Goal: Book appointment/travel/reservation

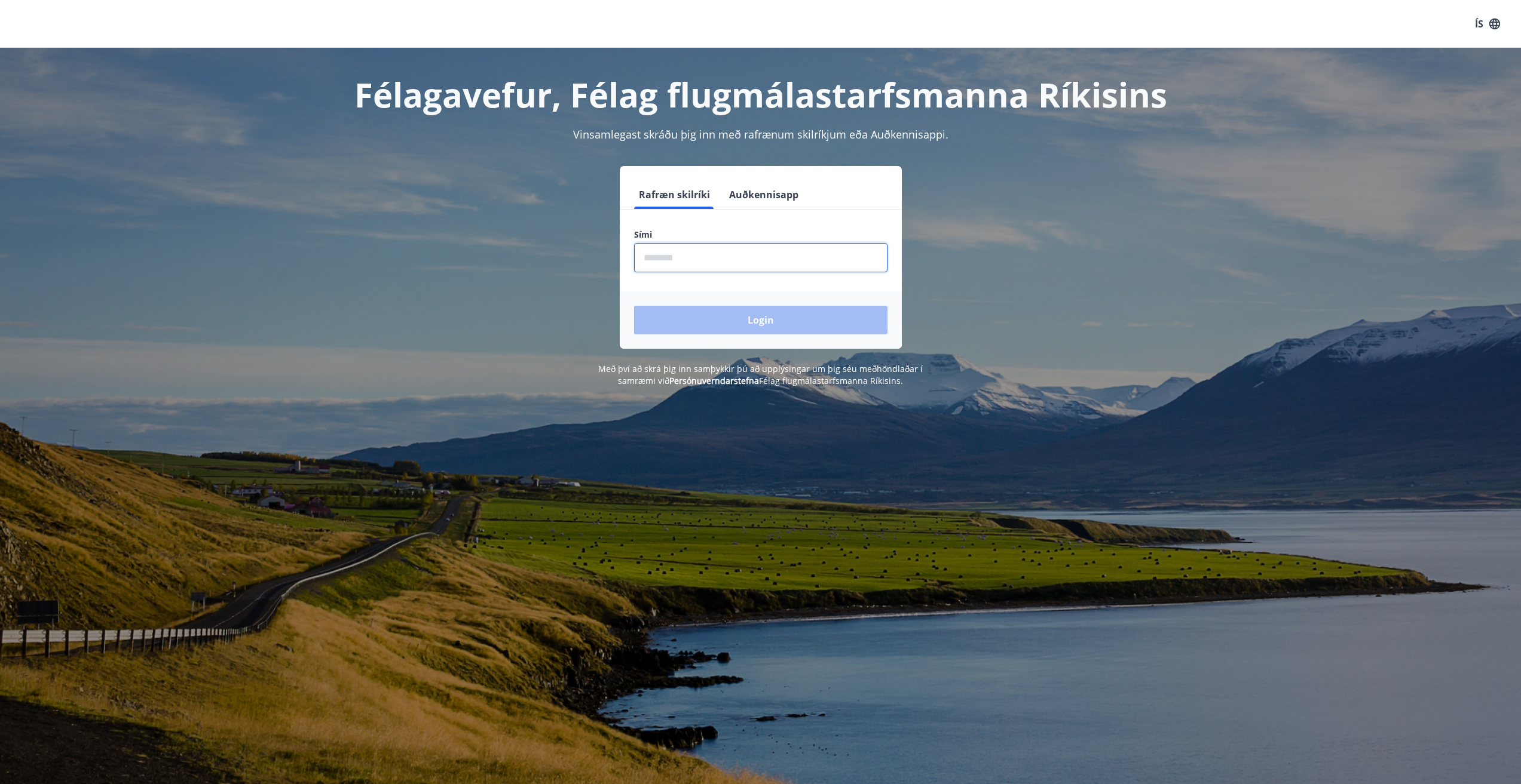
click at [689, 254] on input "phone" at bounding box center [761, 258] width 254 height 30
type input "********"
click at [739, 320] on button "Login" at bounding box center [761, 320] width 254 height 29
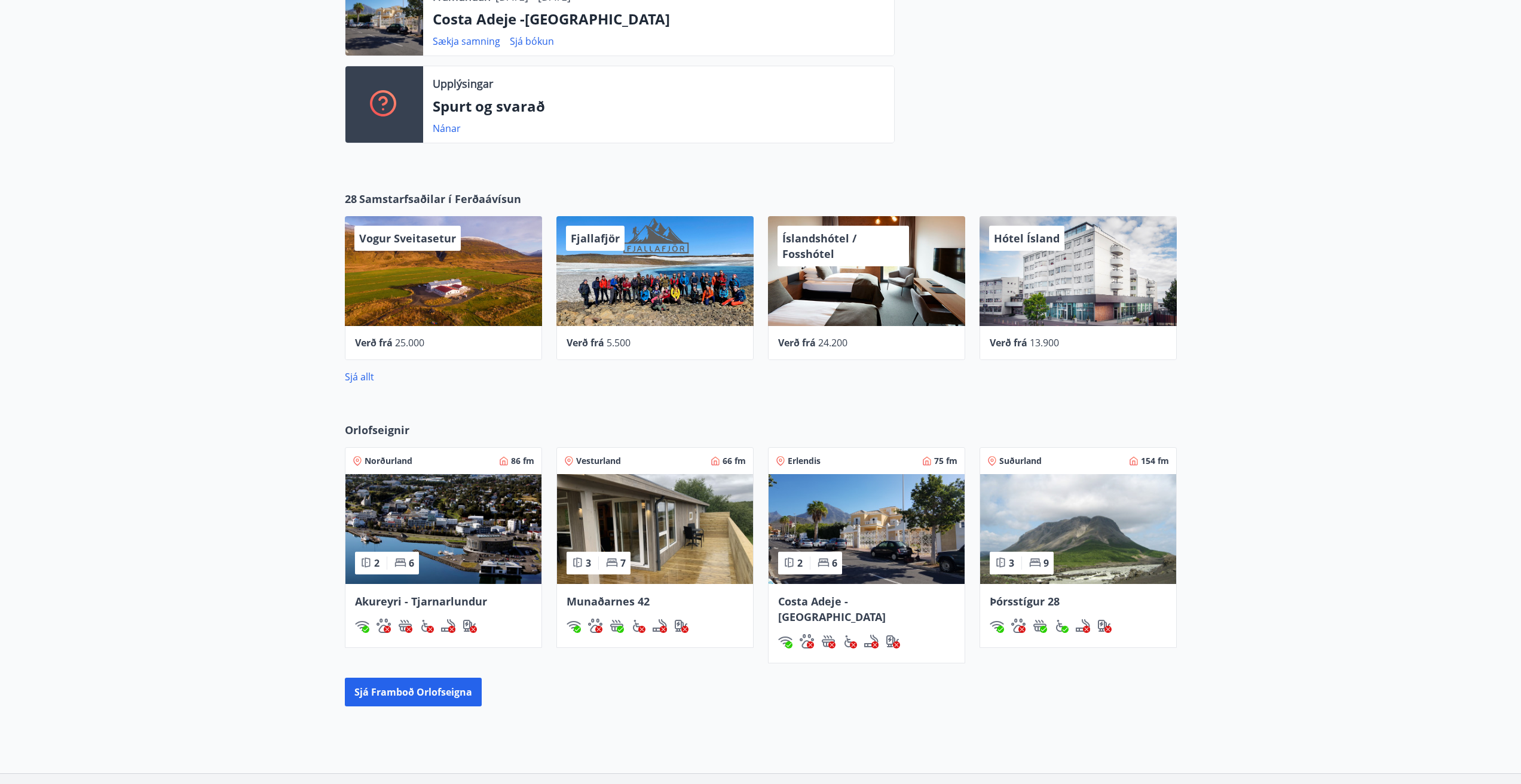
scroll to position [359, 0]
click at [1043, 526] on img at bounding box center [1078, 528] width 196 height 110
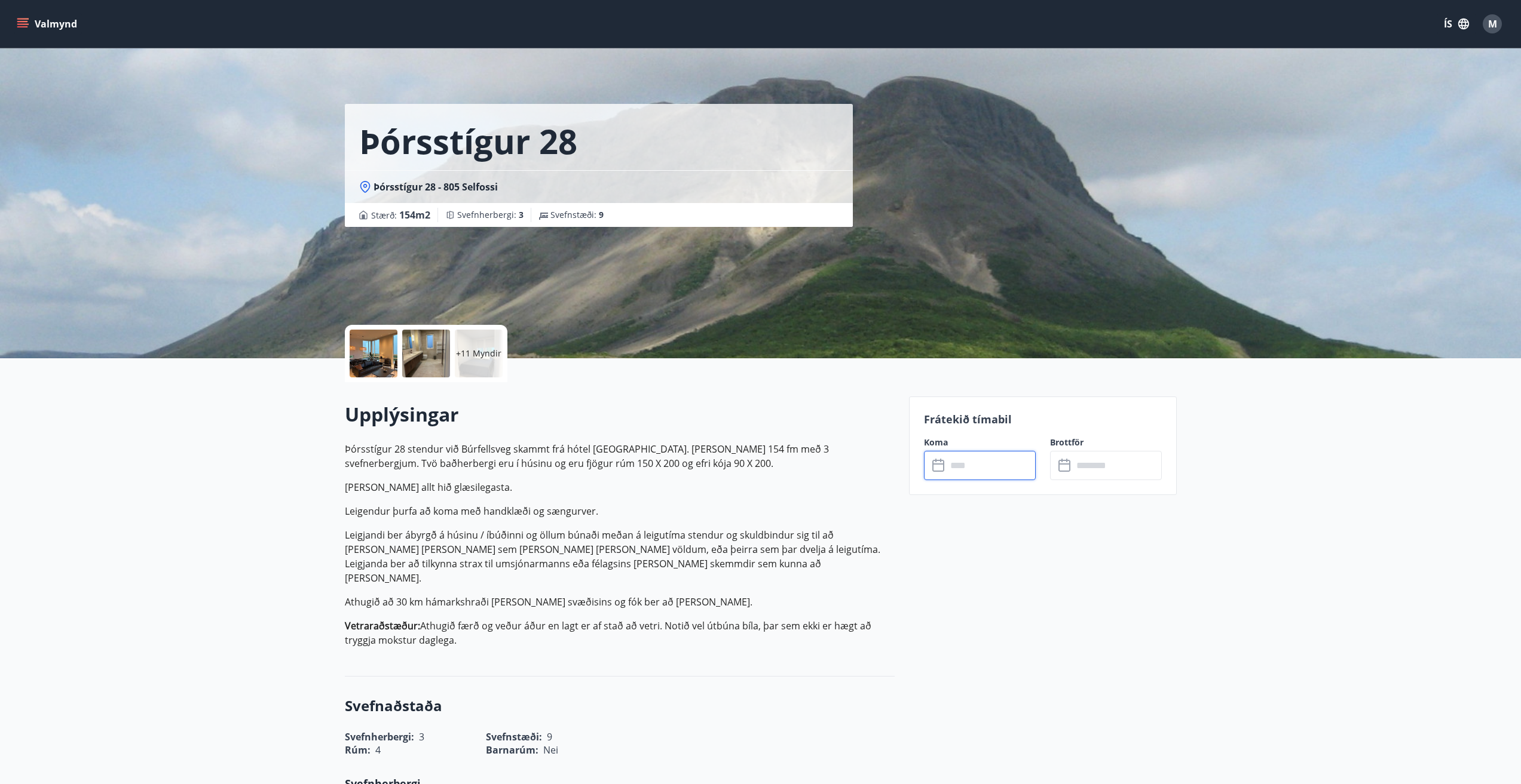
click at [957, 465] on input "text" at bounding box center [990, 466] width 89 height 30
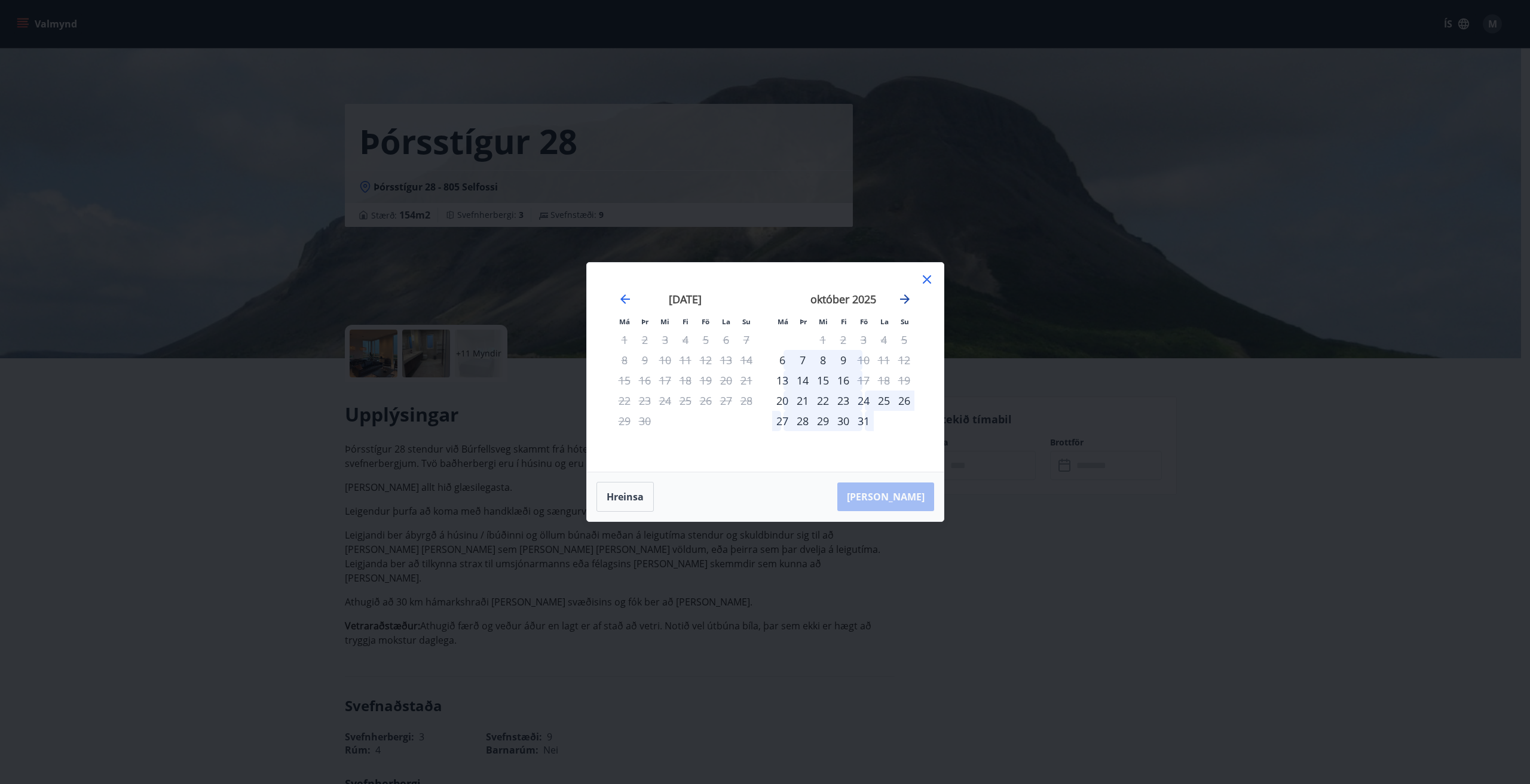
click at [907, 296] on icon "Move forward to switch to the next month." at bounding box center [905, 299] width 14 height 14
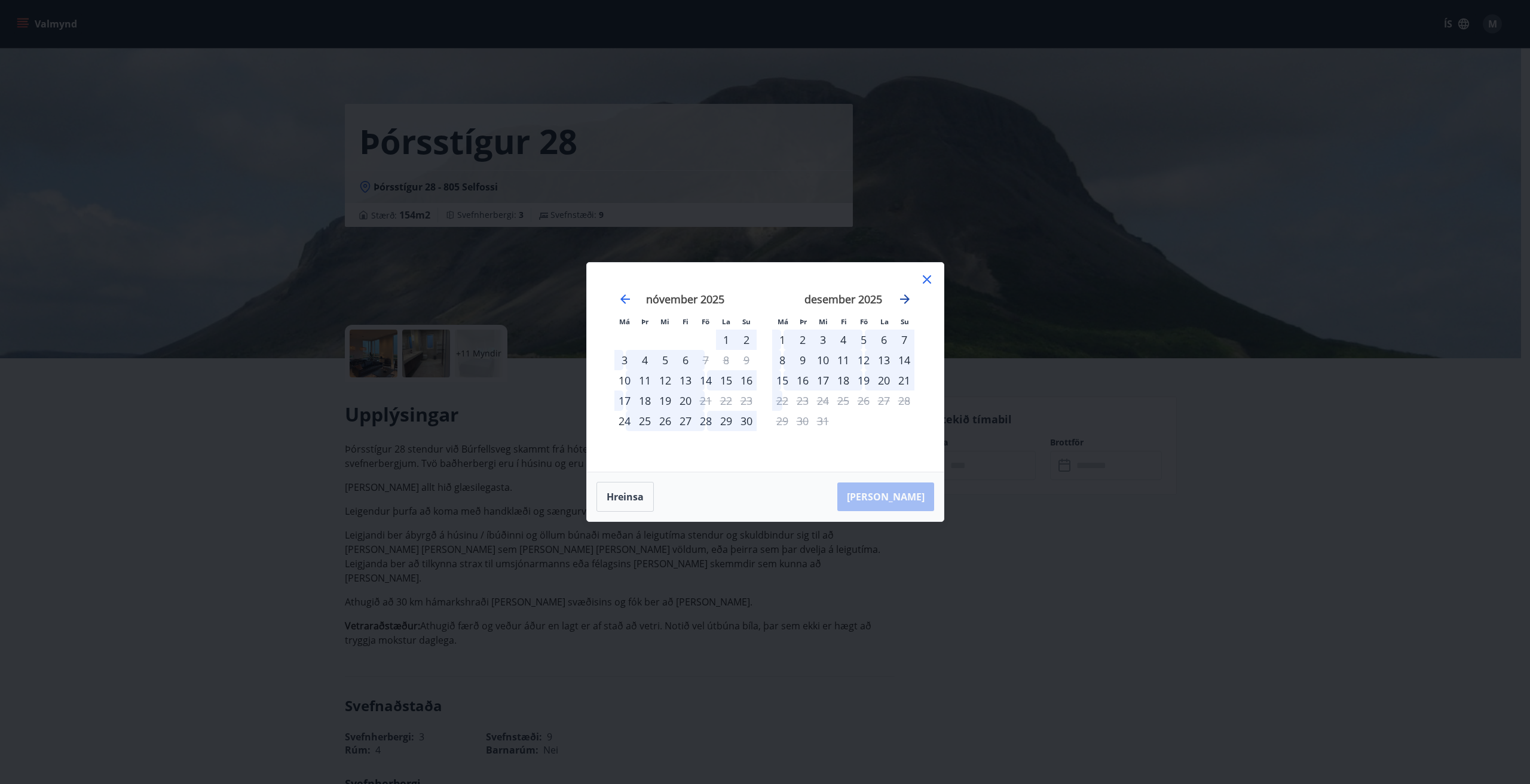
click at [908, 296] on icon "Move forward to switch to the next month." at bounding box center [905, 299] width 14 height 14
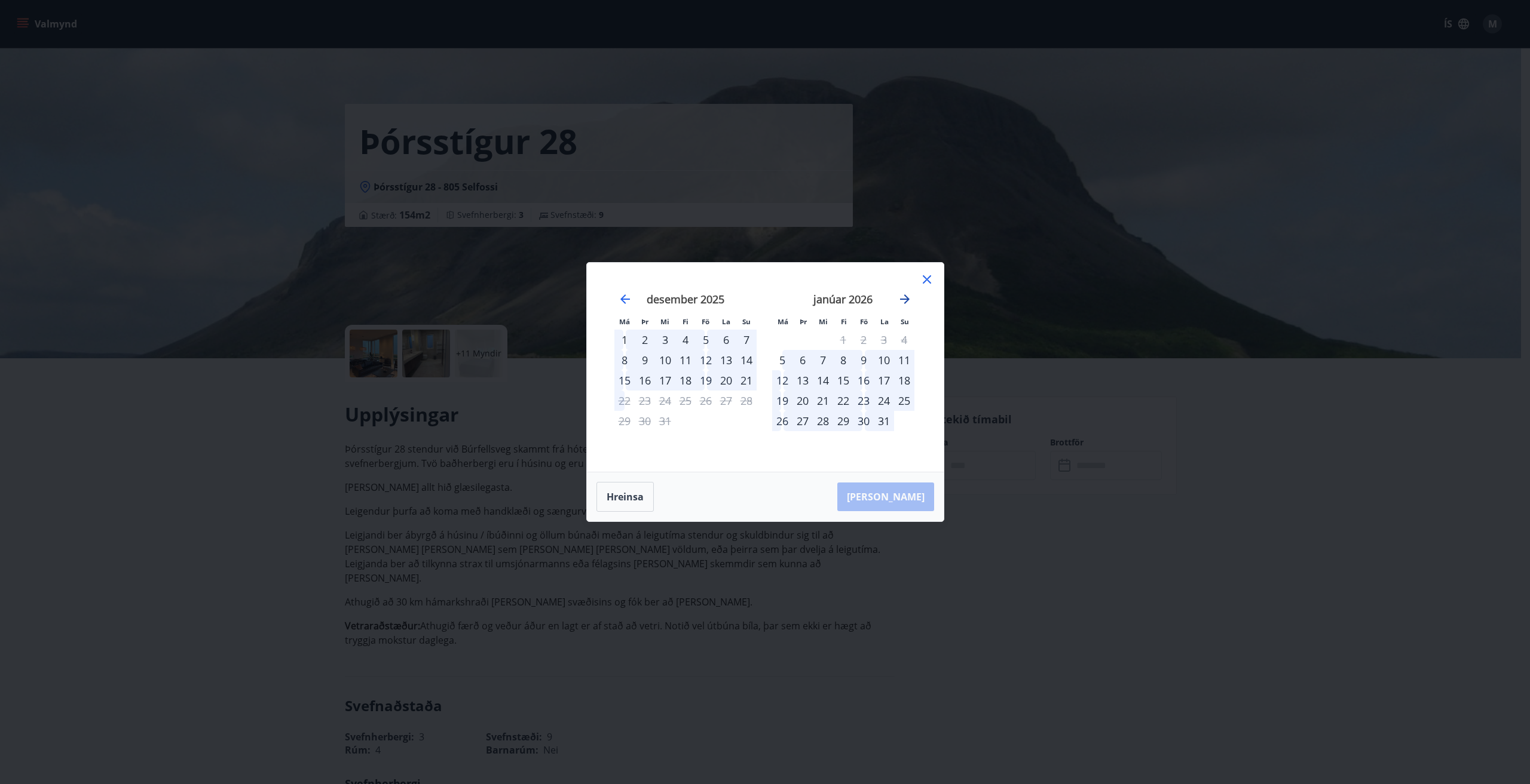
click at [908, 296] on icon "Move forward to switch to the next month." at bounding box center [905, 299] width 14 height 14
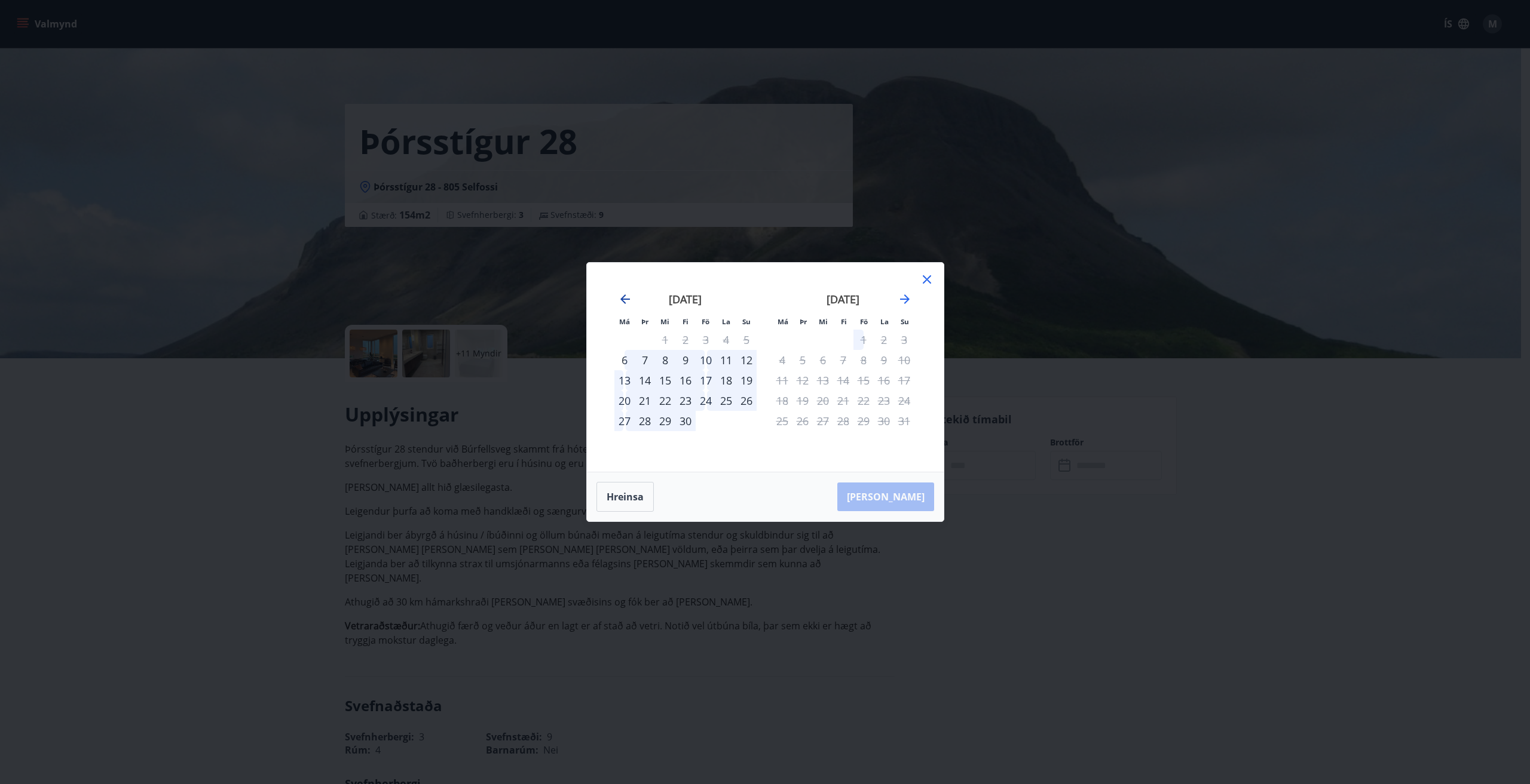
click at [627, 303] on icon "Move backward to switch to the previous month." at bounding box center [625, 299] width 14 height 14
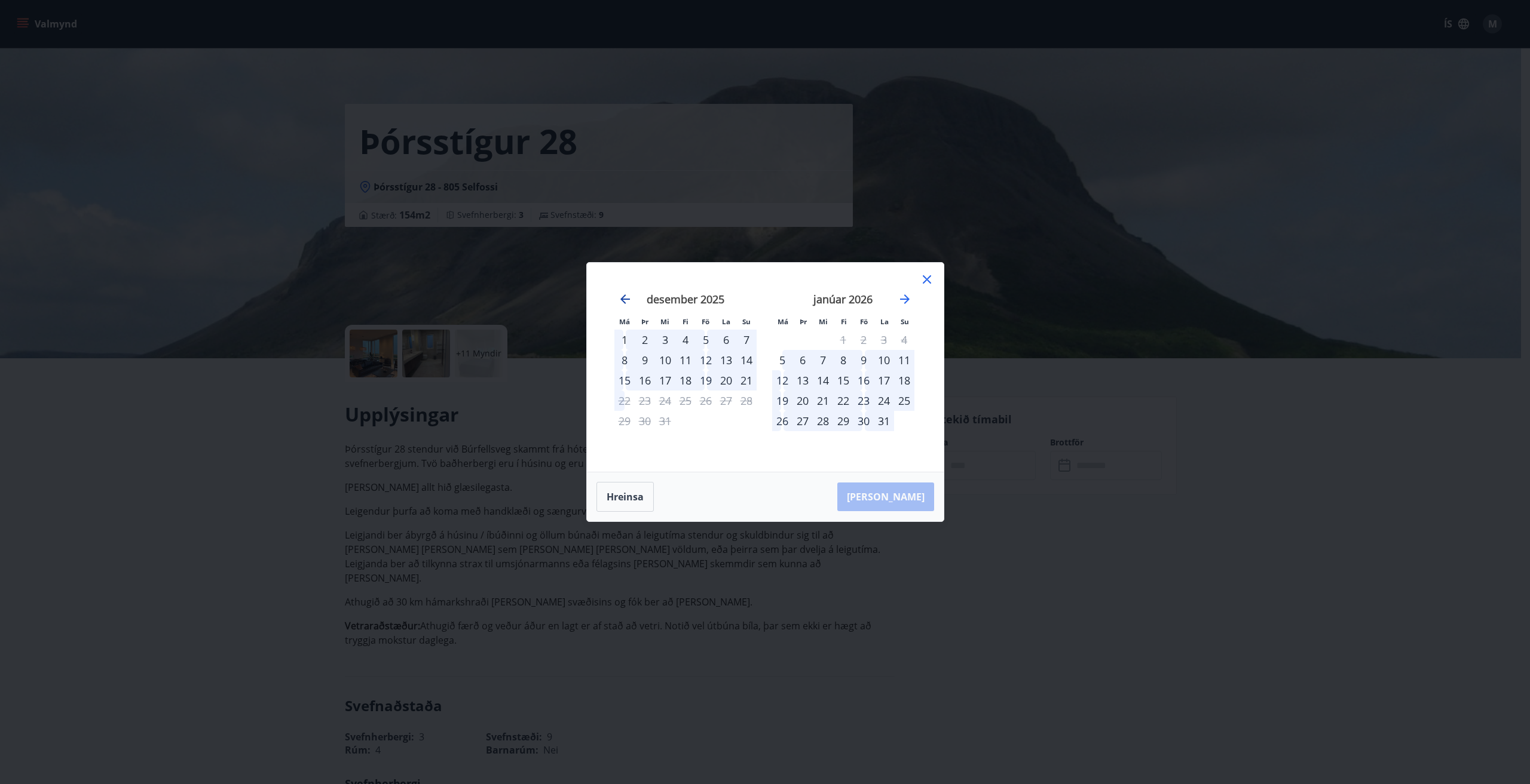
click at [627, 303] on icon "Move backward to switch to the previous month." at bounding box center [625, 299] width 14 height 14
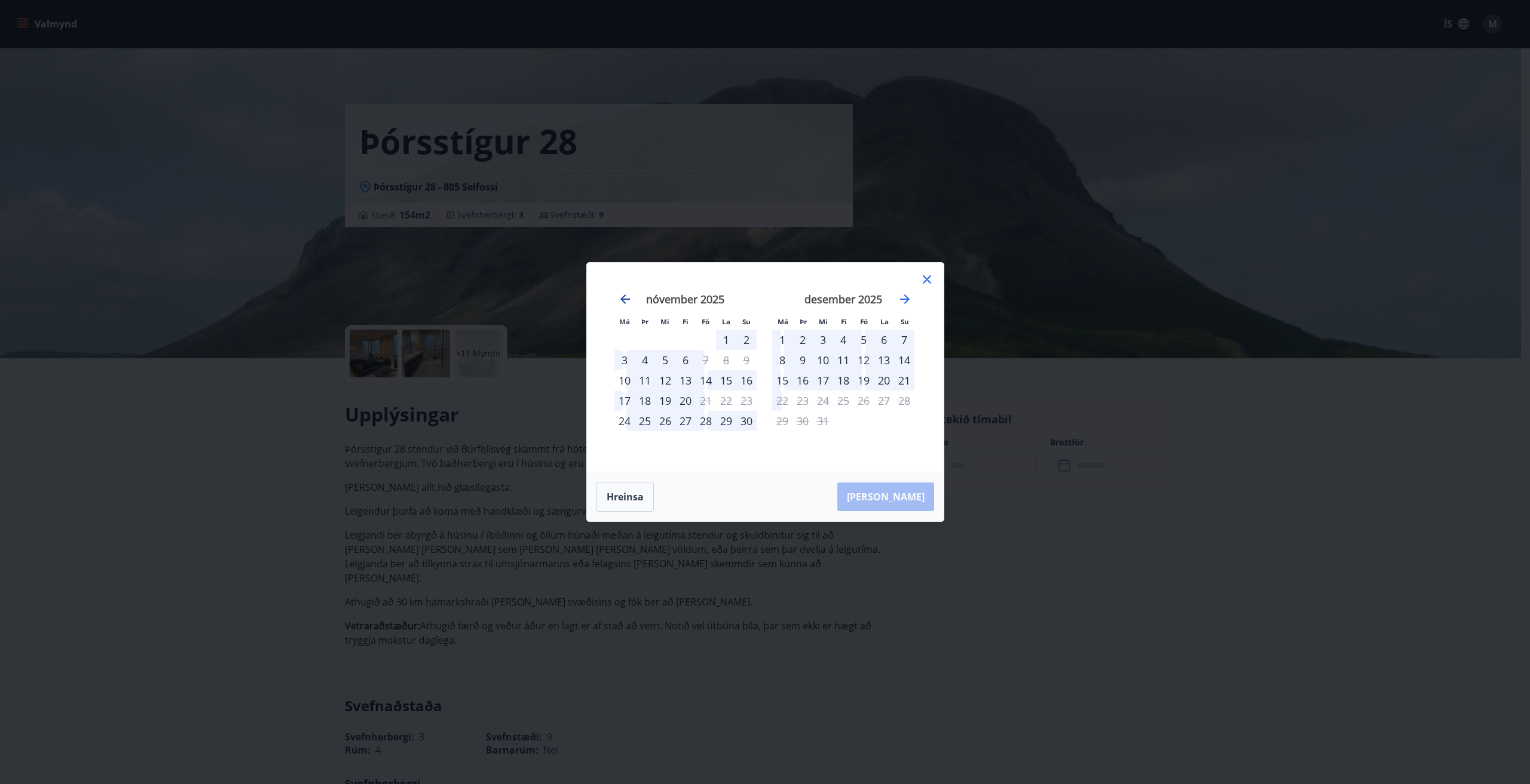
click at [627, 303] on icon "Move backward to switch to the previous month." at bounding box center [625, 299] width 14 height 14
click at [628, 300] on icon "Move backward to switch to the previous month." at bounding box center [625, 299] width 9 height 9
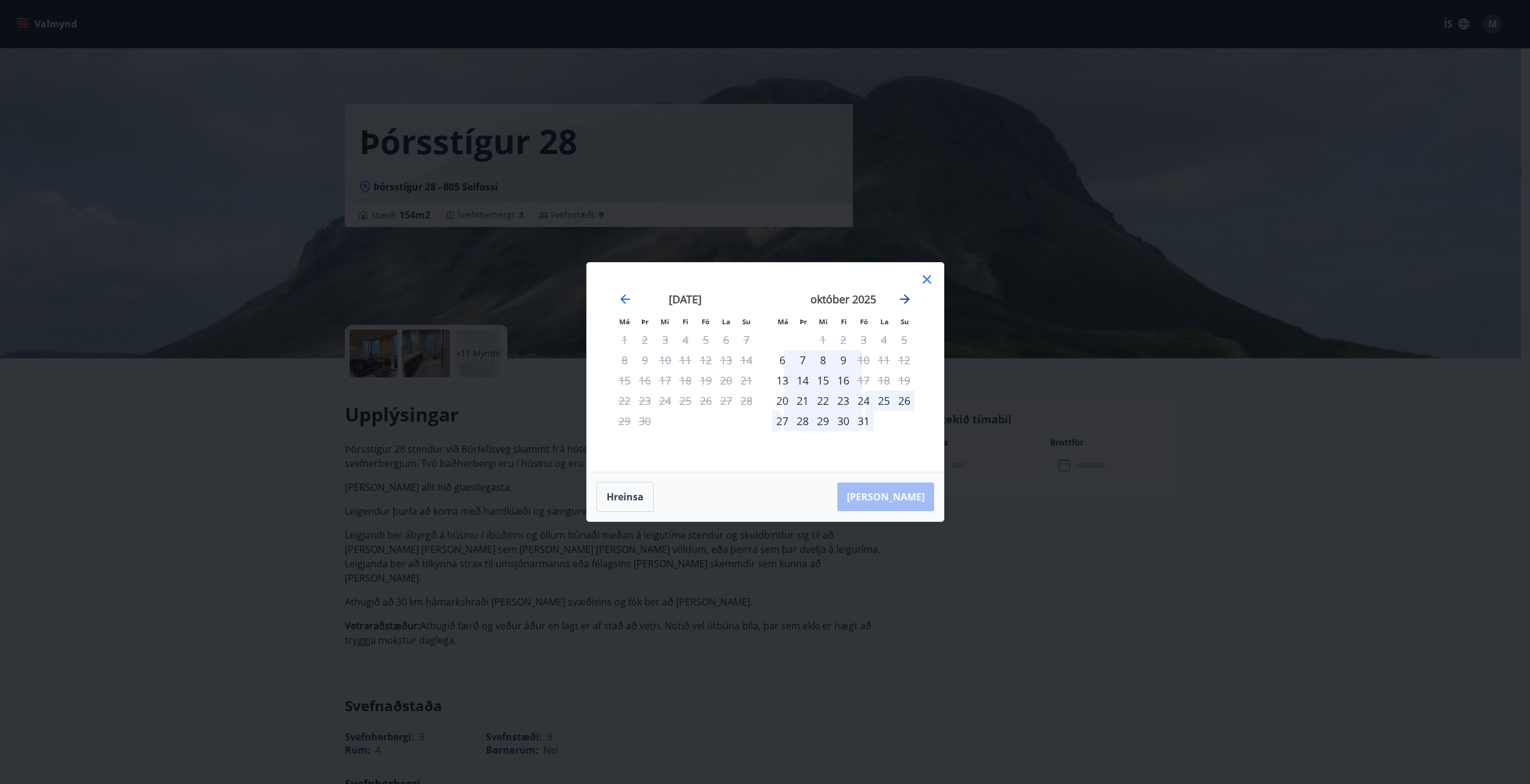
click at [907, 299] on icon "Move forward to switch to the next month." at bounding box center [905, 299] width 9 height 9
click at [710, 402] on div "24" at bounding box center [706, 401] width 20 height 20
click at [724, 401] on div "25" at bounding box center [726, 401] width 20 height 20
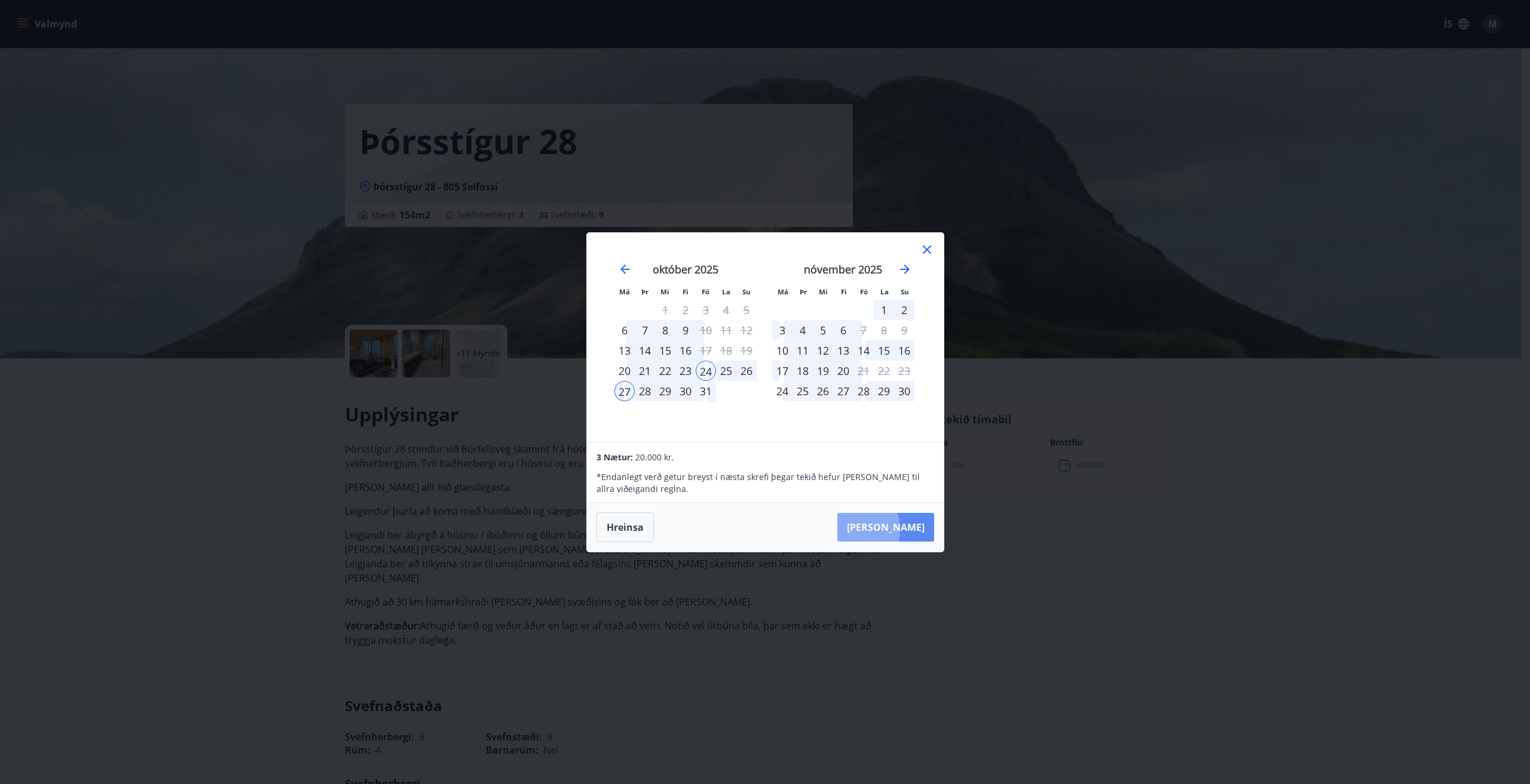
click at [889, 529] on button "Taka Frá" at bounding box center [886, 527] width 97 height 29
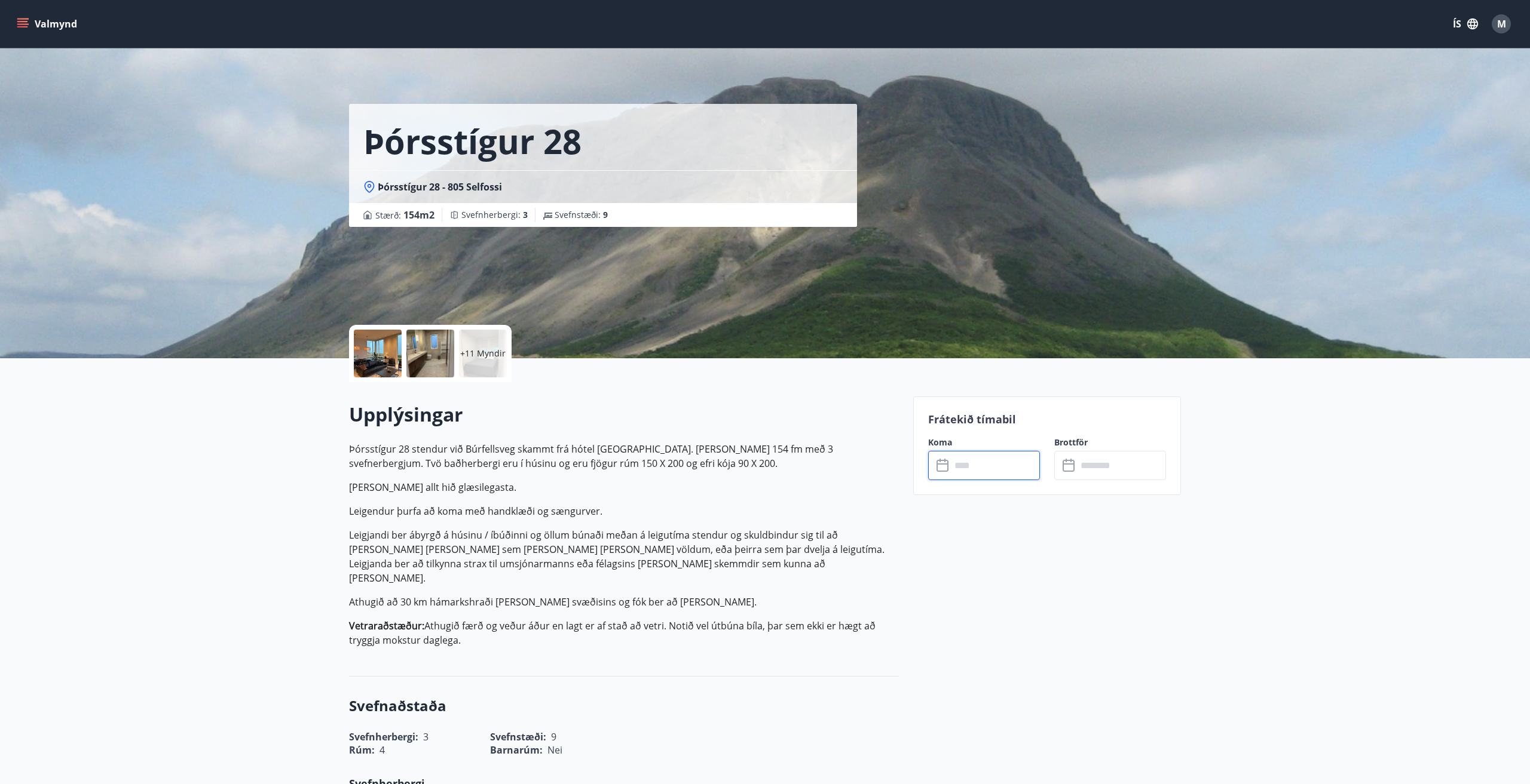
type input "******"
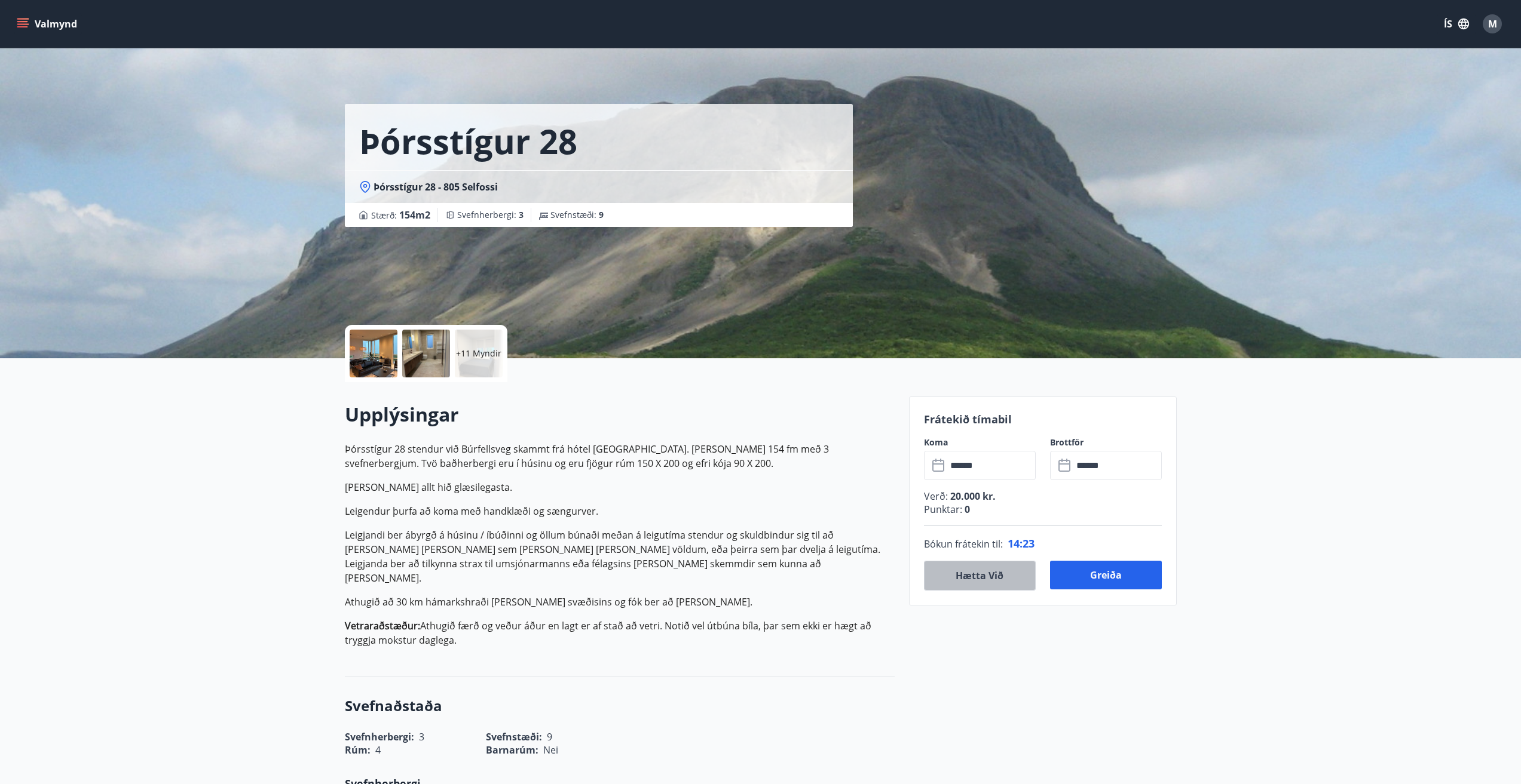
click at [967, 574] on button "Hætta við" at bounding box center [980, 576] width 112 height 30
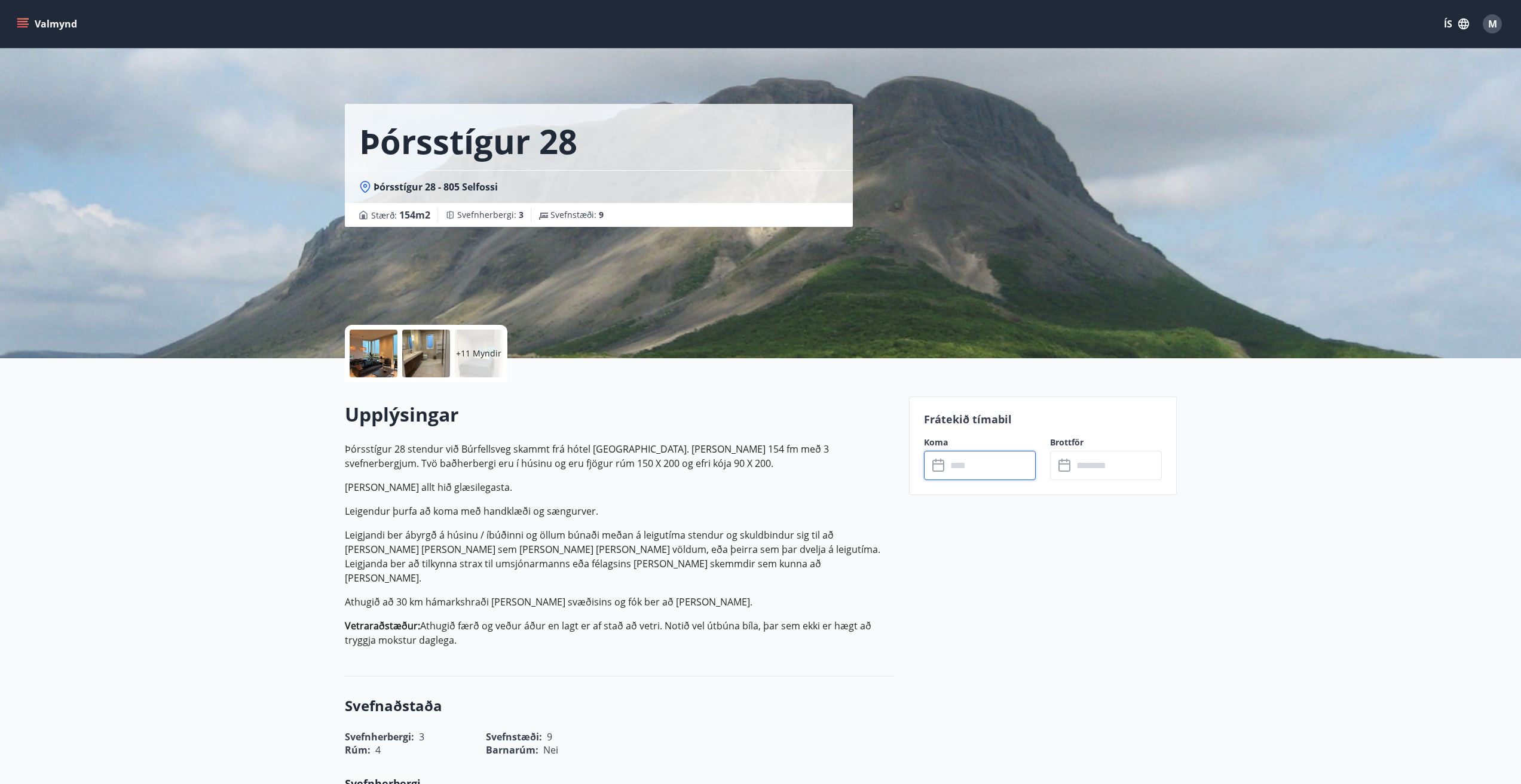
click at [973, 471] on input "text" at bounding box center [990, 466] width 89 height 30
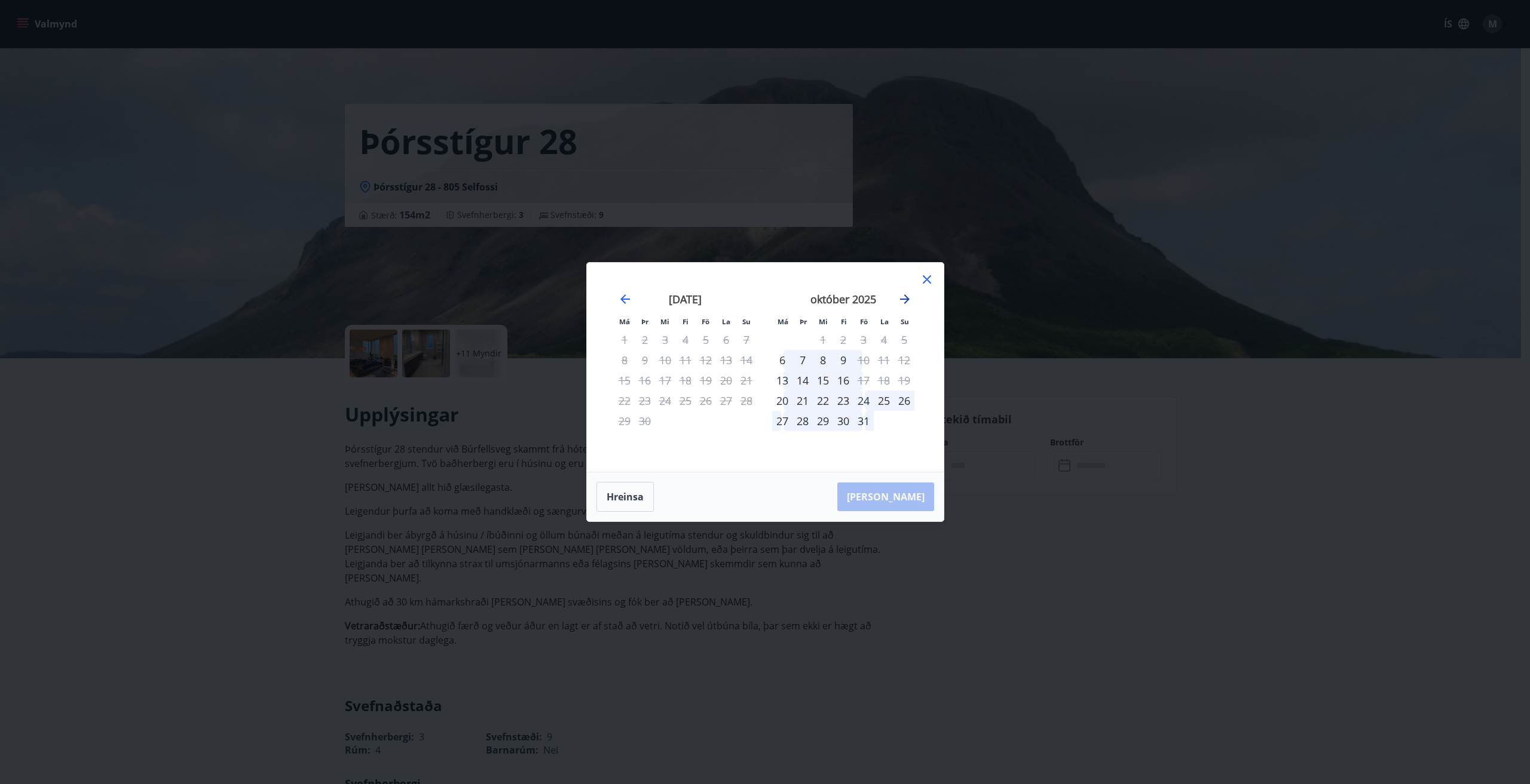
click at [906, 299] on icon "Move forward to switch to the next month." at bounding box center [905, 299] width 9 height 9
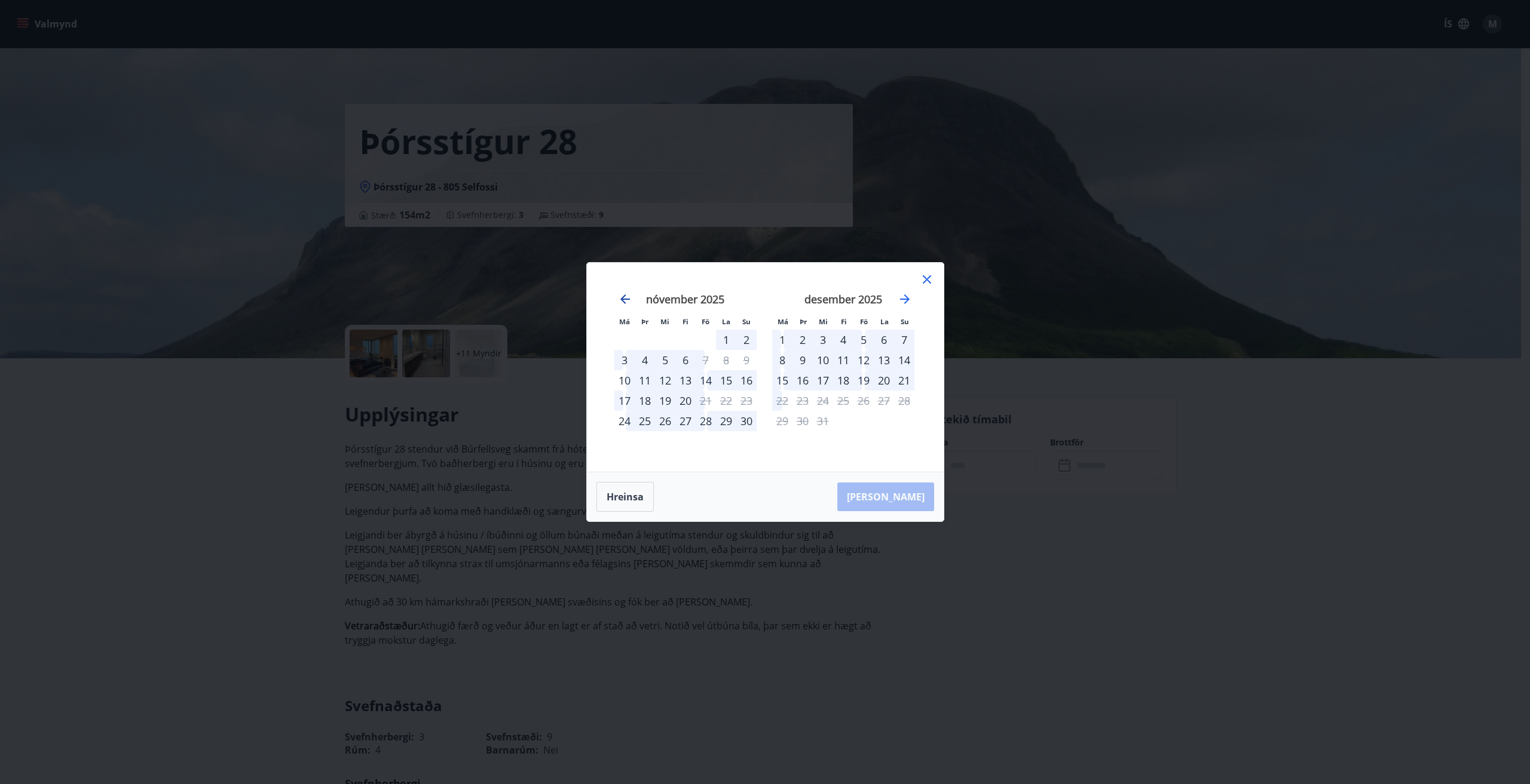
click at [622, 297] on icon "Move backward to switch to the previous month." at bounding box center [625, 299] width 14 height 14
click at [704, 425] on div "31" at bounding box center [706, 421] width 20 height 20
click at [782, 363] on div "3" at bounding box center [782, 360] width 20 height 20
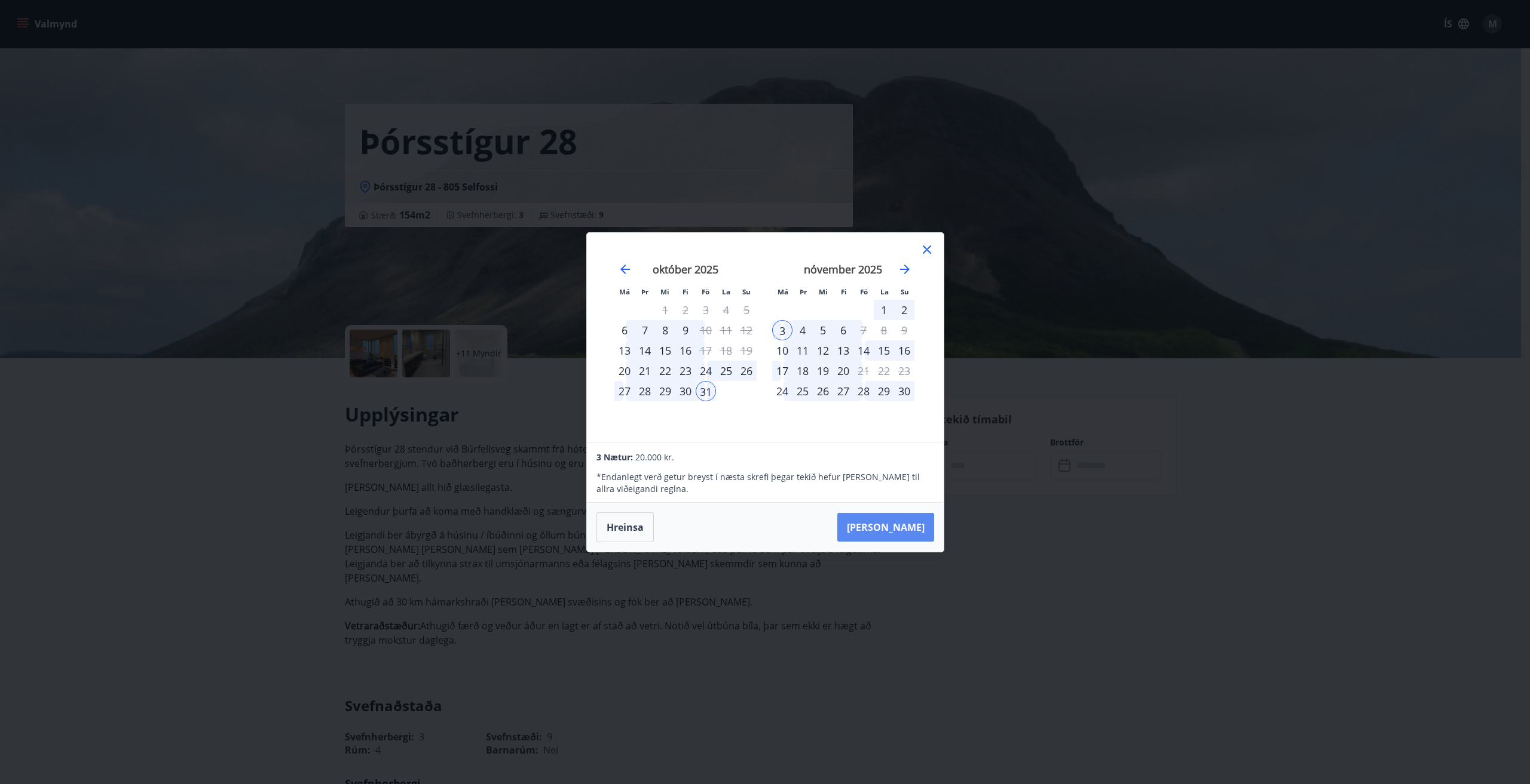
click at [908, 523] on button "Taka Frá" at bounding box center [886, 527] width 97 height 29
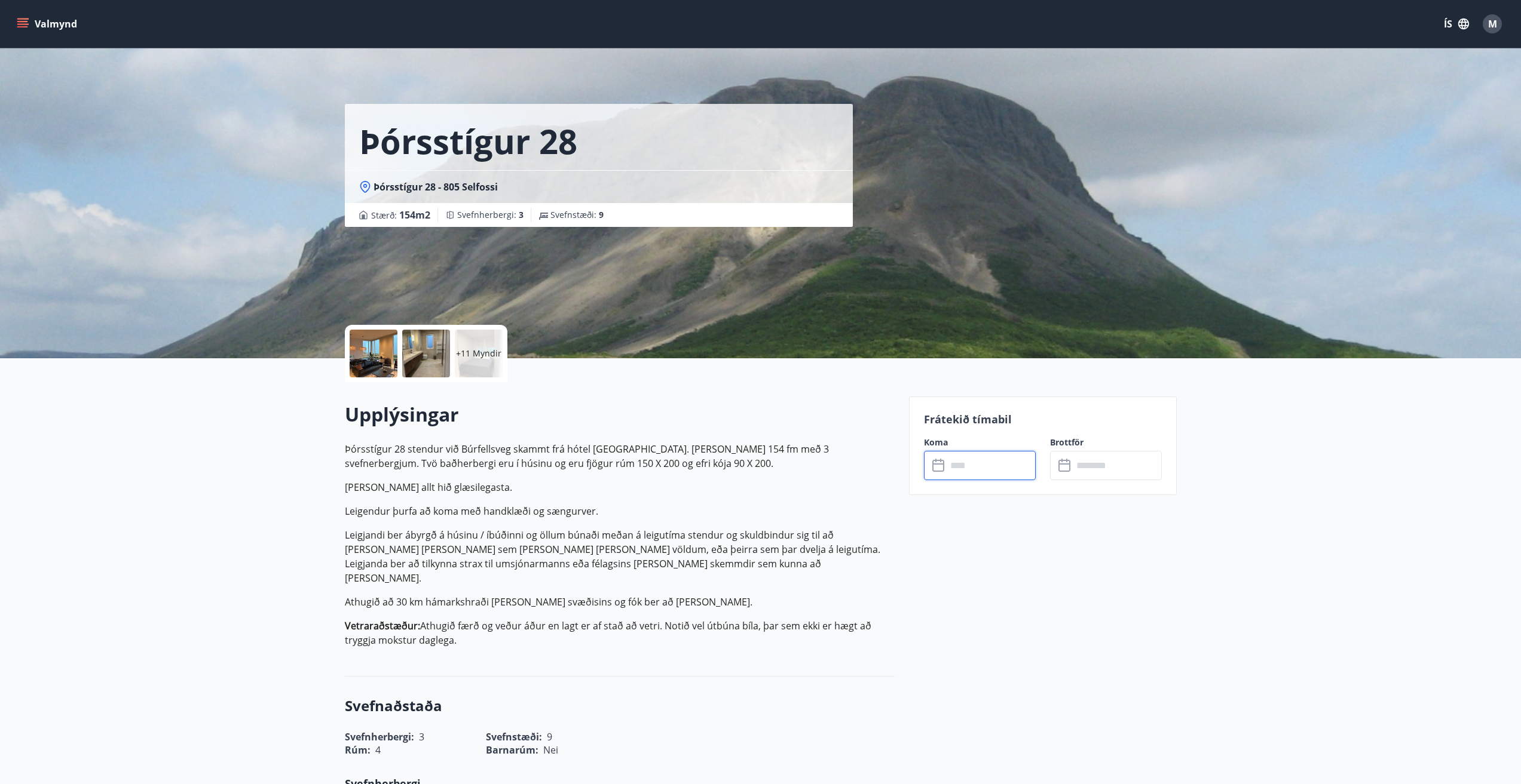
type input "******"
click at [1101, 573] on button "Greiða" at bounding box center [1106, 575] width 112 height 29
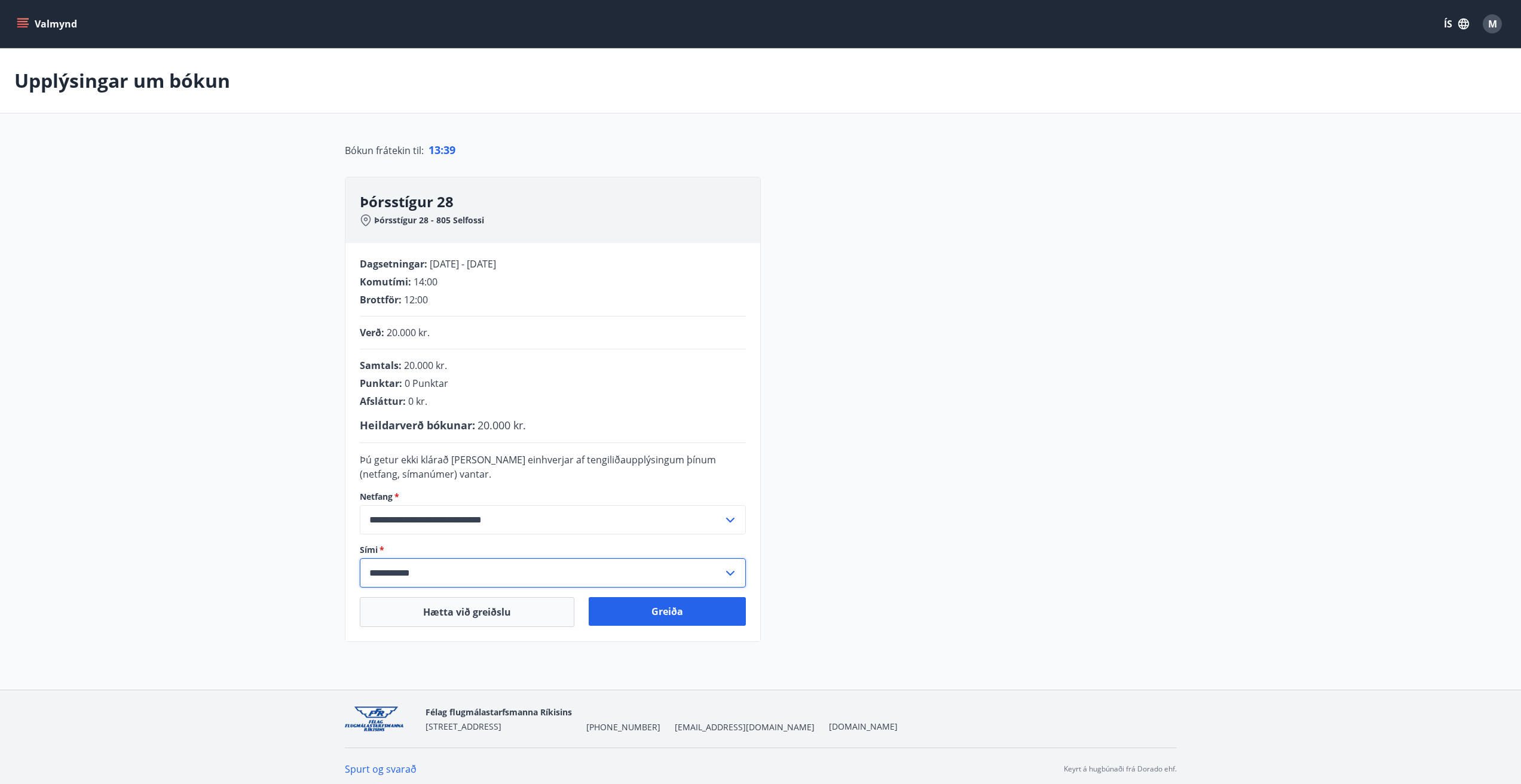
click at [437, 578] on input "**********" at bounding box center [541, 573] width 363 height 30
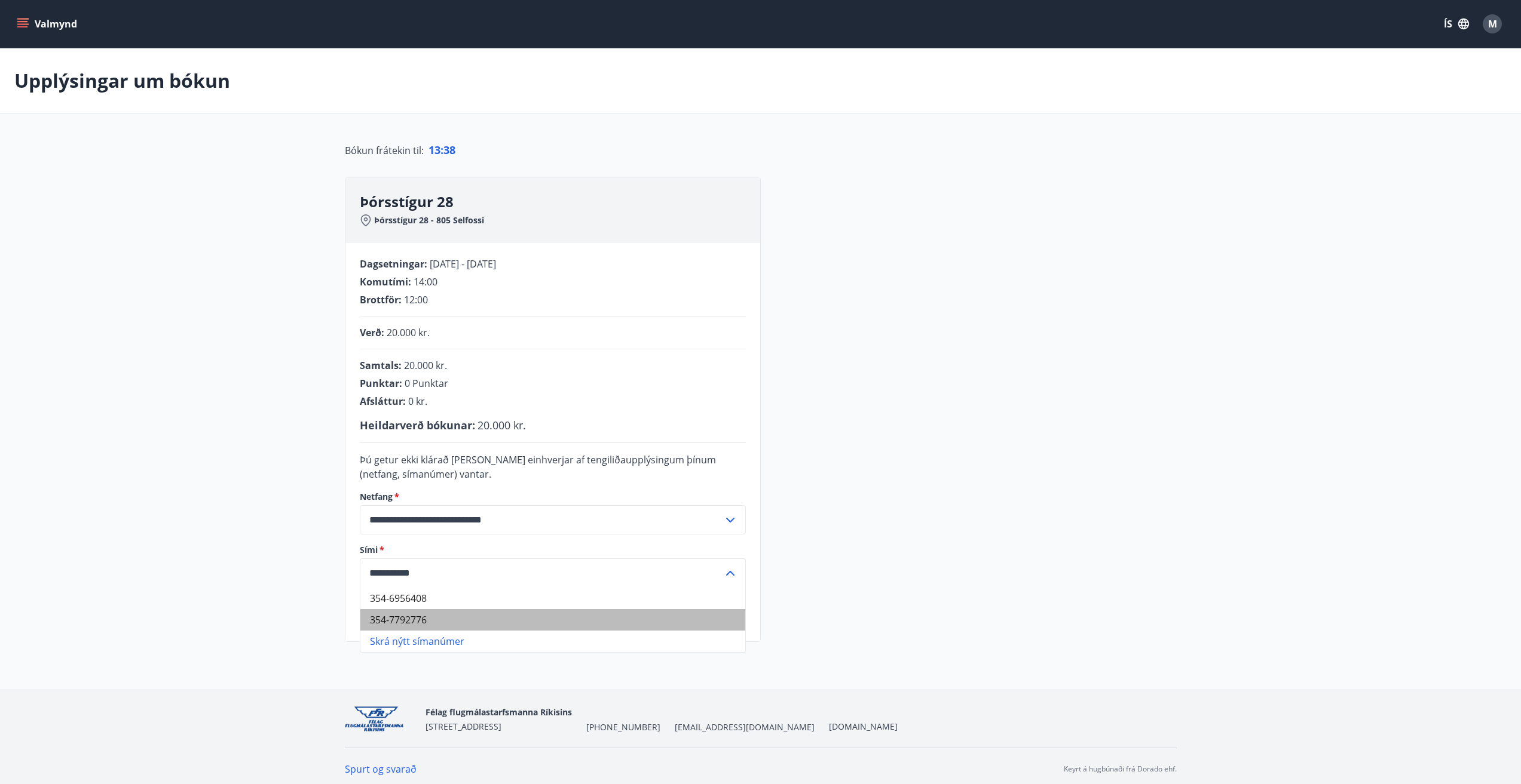
click at [413, 619] on li "354-7792776" at bounding box center [552, 620] width 385 height 22
type input "**********"
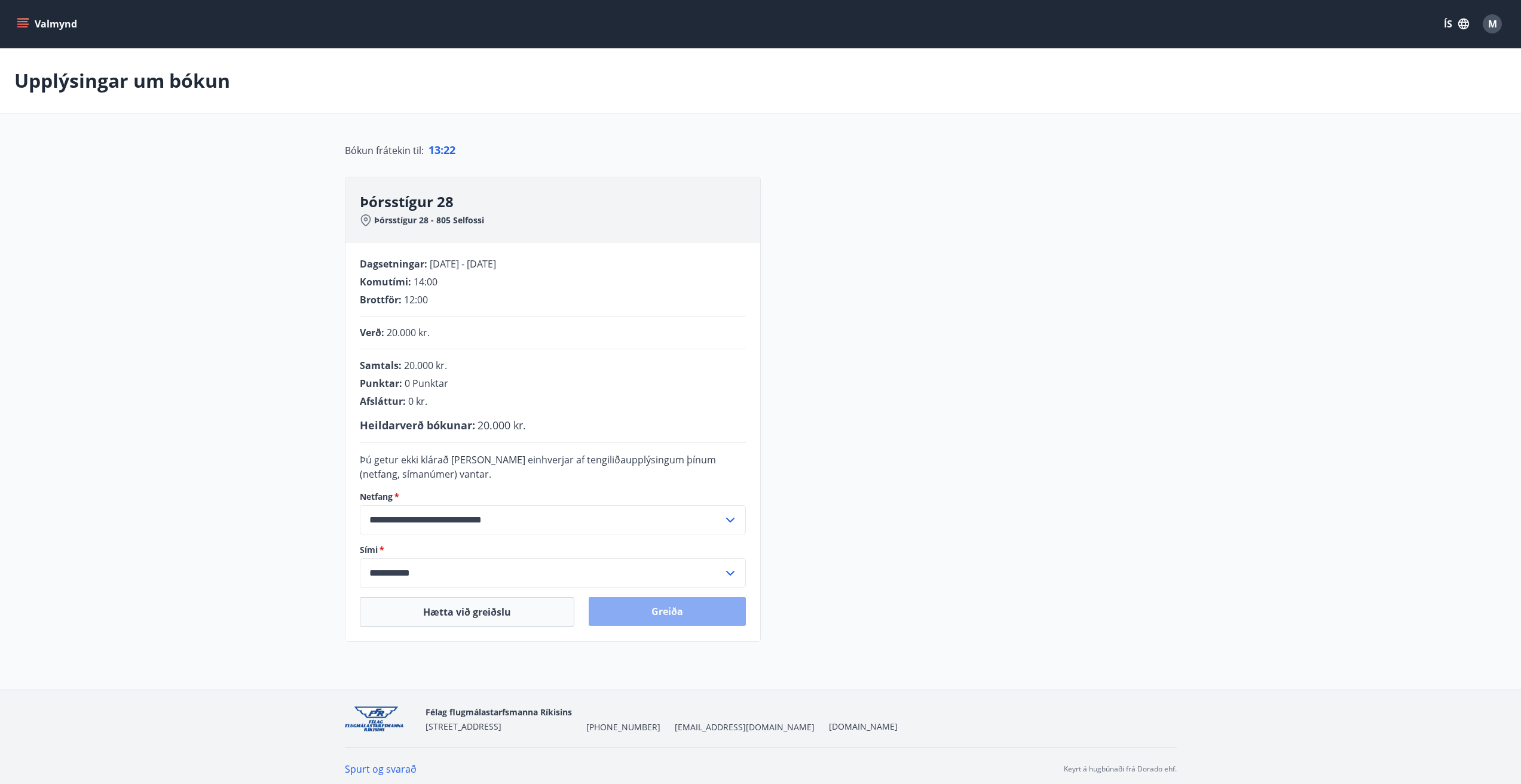
click at [668, 611] on button "Greiða" at bounding box center [667, 611] width 157 height 29
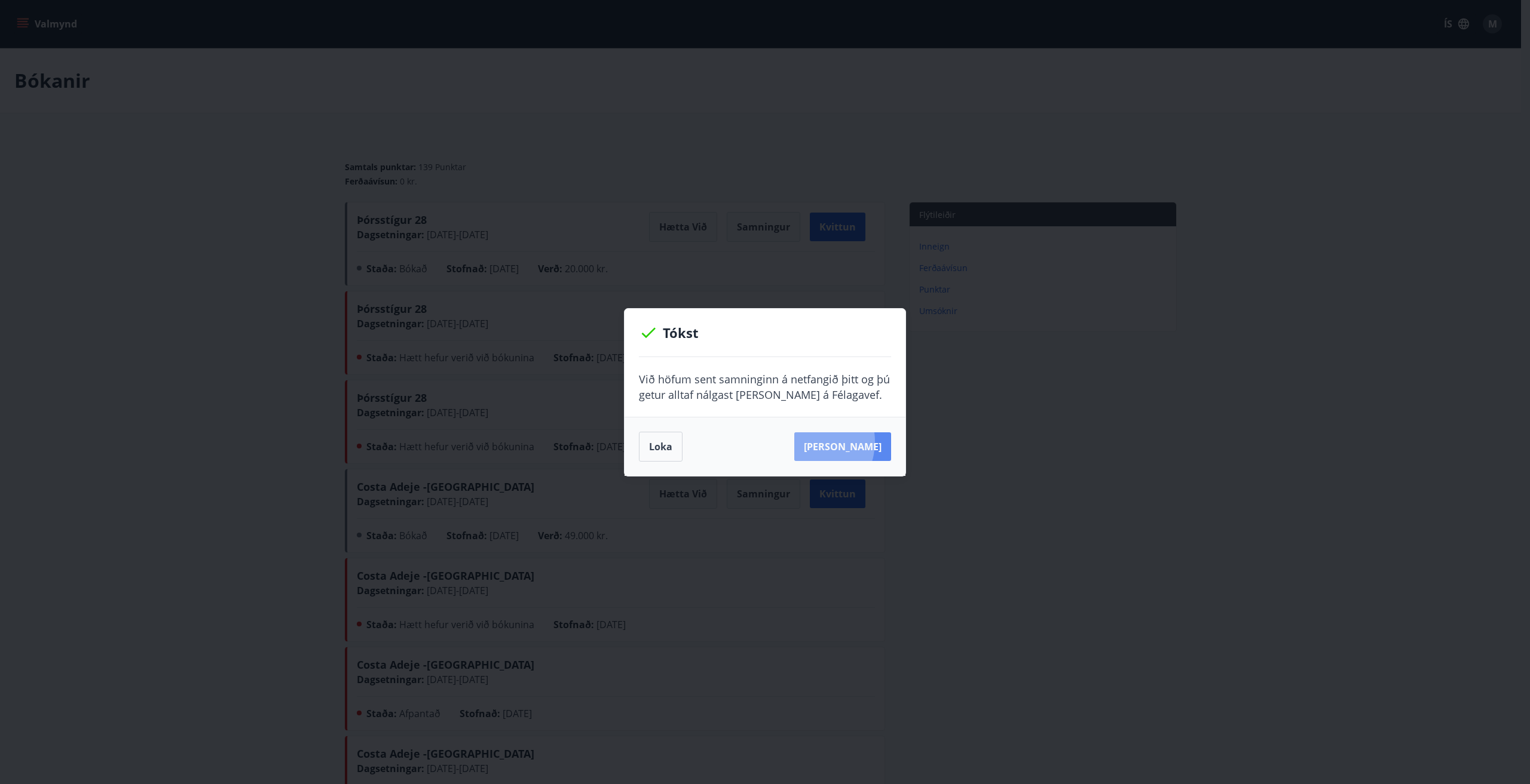
click at [824, 442] on button "[PERSON_NAME]" at bounding box center [843, 446] width 97 height 29
click at [651, 454] on button "Loka" at bounding box center [661, 446] width 44 height 30
